Goal: Information Seeking & Learning: Learn about a topic

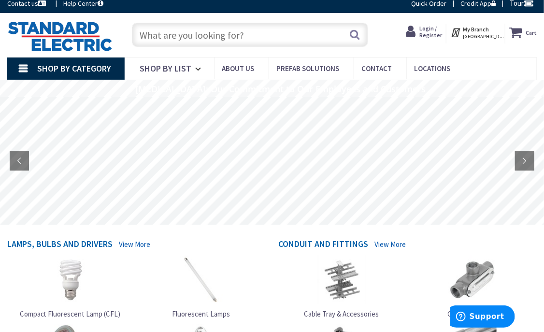
scroll to position [7, 0]
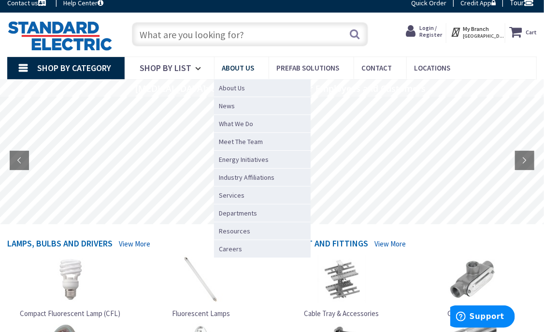
click at [223, 70] on span "About Us" at bounding box center [238, 67] width 32 height 9
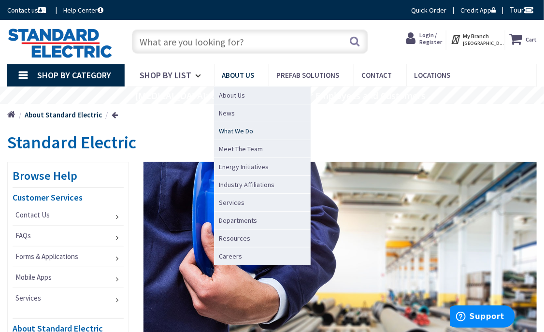
click at [231, 126] on span "What We Do" at bounding box center [236, 131] width 34 height 10
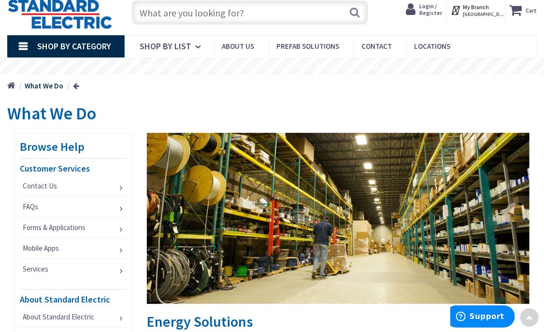
scroll to position [29, 0]
